Goal: Find specific page/section: Find specific page/section

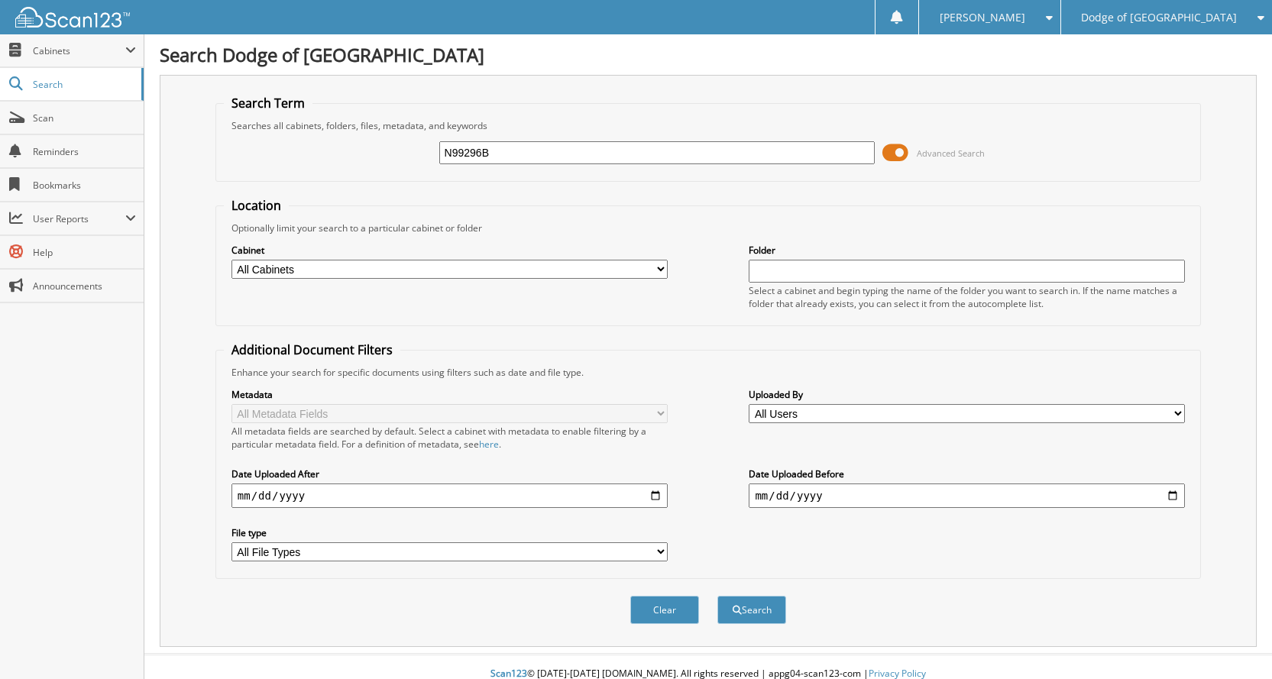
type input "N99296B"
click at [717, 596] on button "Search" at bounding box center [751, 610] width 69 height 28
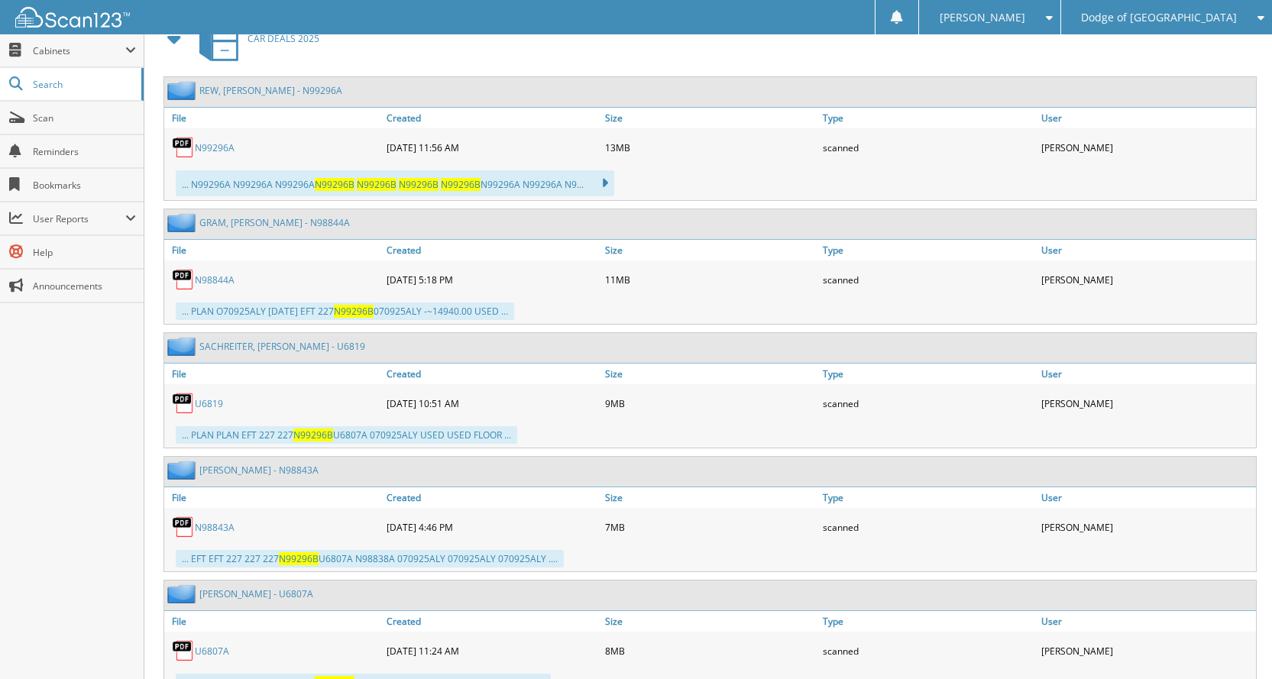
scroll to position [1000, 0]
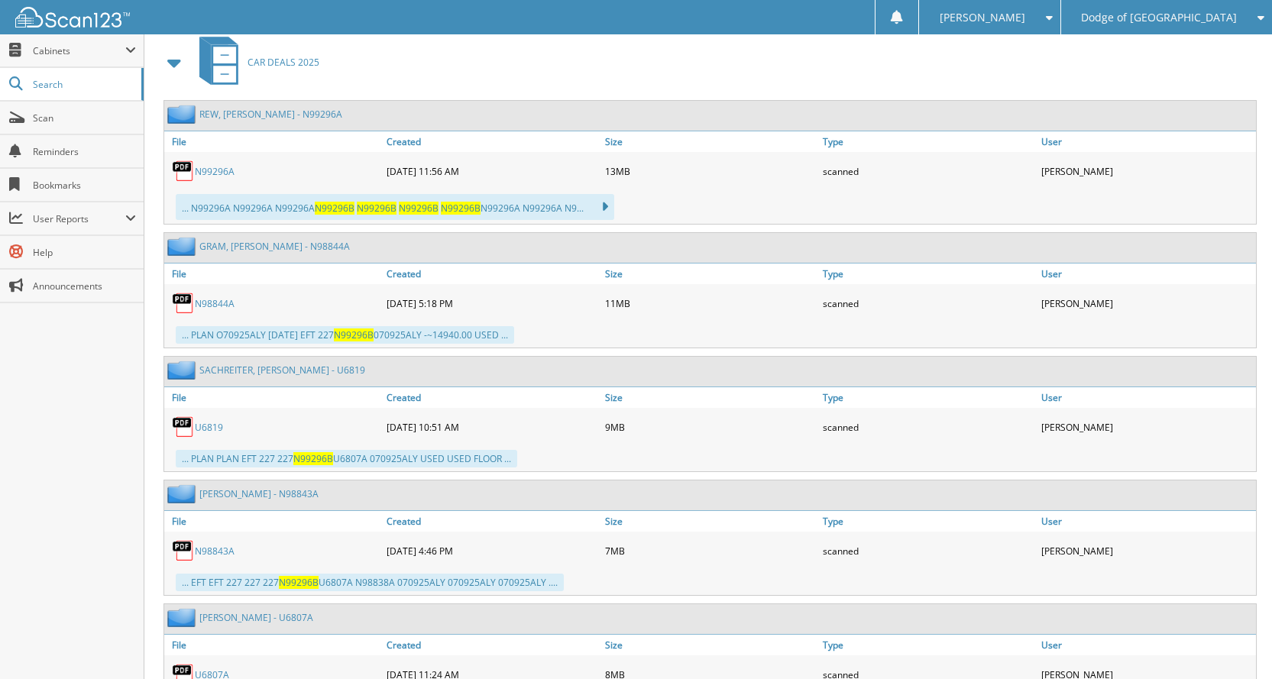
click at [221, 166] on link "N99296A" at bounding box center [215, 171] width 40 height 13
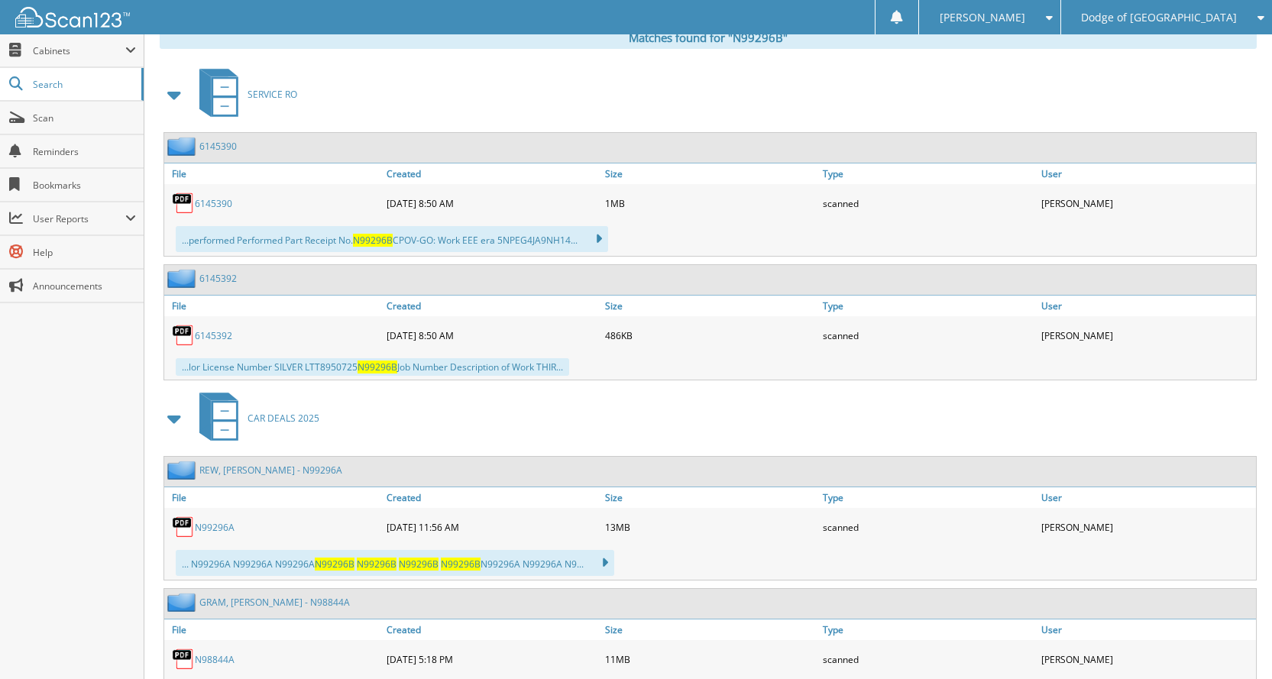
scroll to position [618, 0]
